Goal: Task Accomplishment & Management: Use online tool/utility

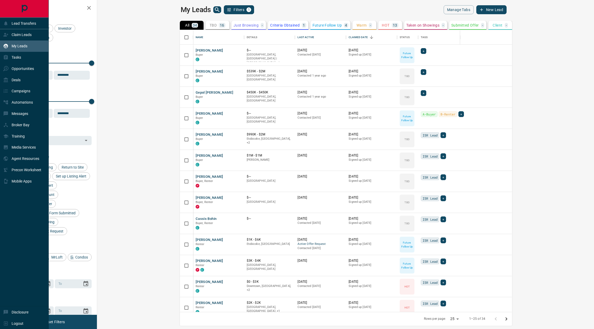
click at [14, 20] on div "Lead Transfers" at bounding box center [19, 23] width 33 height 9
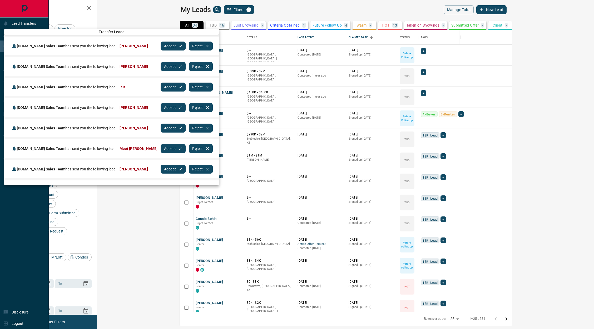
click at [161, 51] on div "Accept Reject" at bounding box center [187, 46] width 52 height 12
click at [161, 47] on button "Accept" at bounding box center [173, 46] width 25 height 9
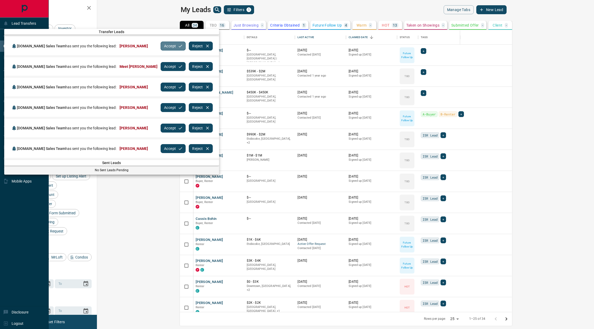
click at [161, 47] on button "Accept" at bounding box center [173, 46] width 25 height 9
click at [161, 62] on button "Accept" at bounding box center [173, 66] width 25 height 9
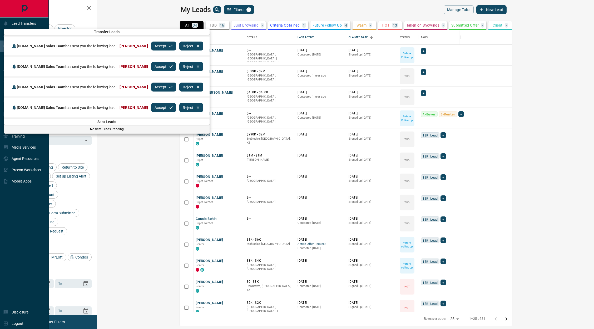
click at [153, 47] on button "Accept" at bounding box center [163, 46] width 25 height 9
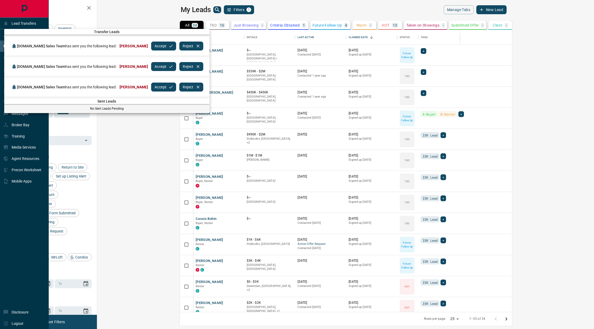
click at [153, 47] on button "Accept" at bounding box center [163, 46] width 25 height 9
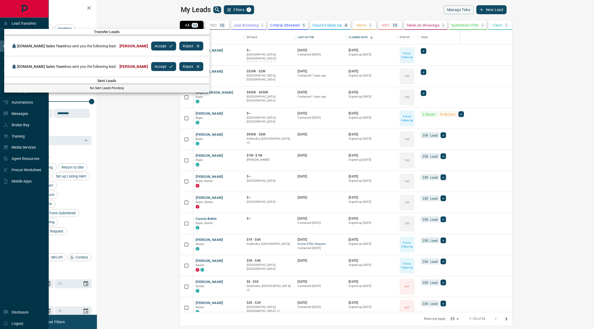
click at [153, 47] on button "Accept" at bounding box center [163, 46] width 25 height 9
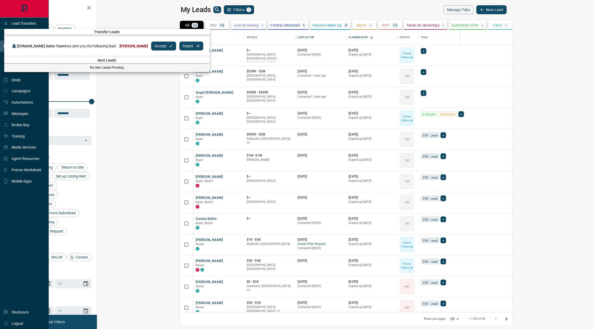
click at [153, 47] on button "Accept" at bounding box center [163, 46] width 25 height 9
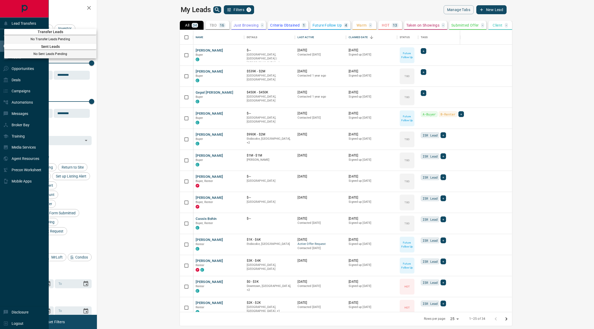
click at [19, 75] on div at bounding box center [297, 164] width 594 height 329
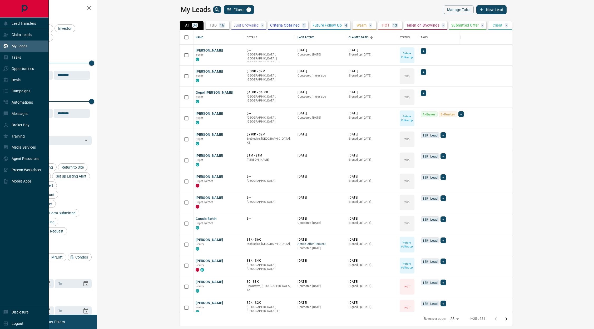
click at [17, 49] on div "My Leads" at bounding box center [15, 46] width 24 height 9
